Goal: Task Accomplishment & Management: Manage account settings

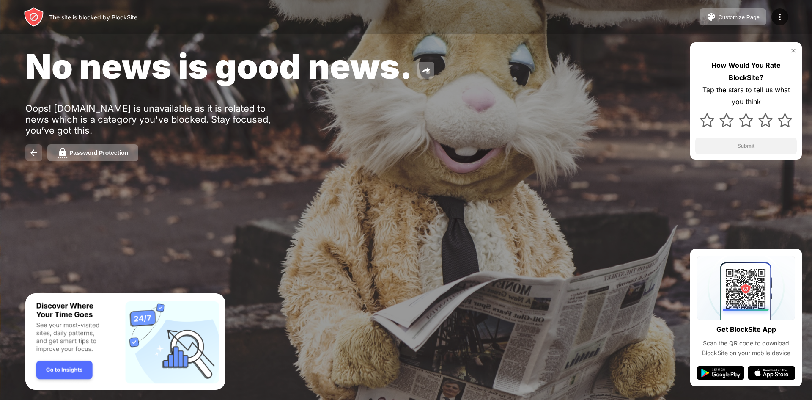
click at [35, 152] on img at bounding box center [34, 153] width 10 height 10
click at [99, 155] on div "Password Protection" at bounding box center [98, 152] width 59 height 7
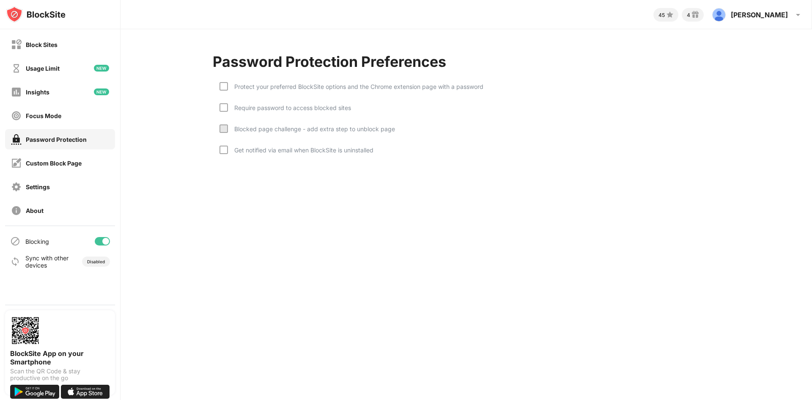
click at [99, 241] on div at bounding box center [102, 241] width 15 height 8
click at [105, 239] on div at bounding box center [102, 241] width 15 height 8
